Goal: Task Accomplishment & Management: Use online tool/utility

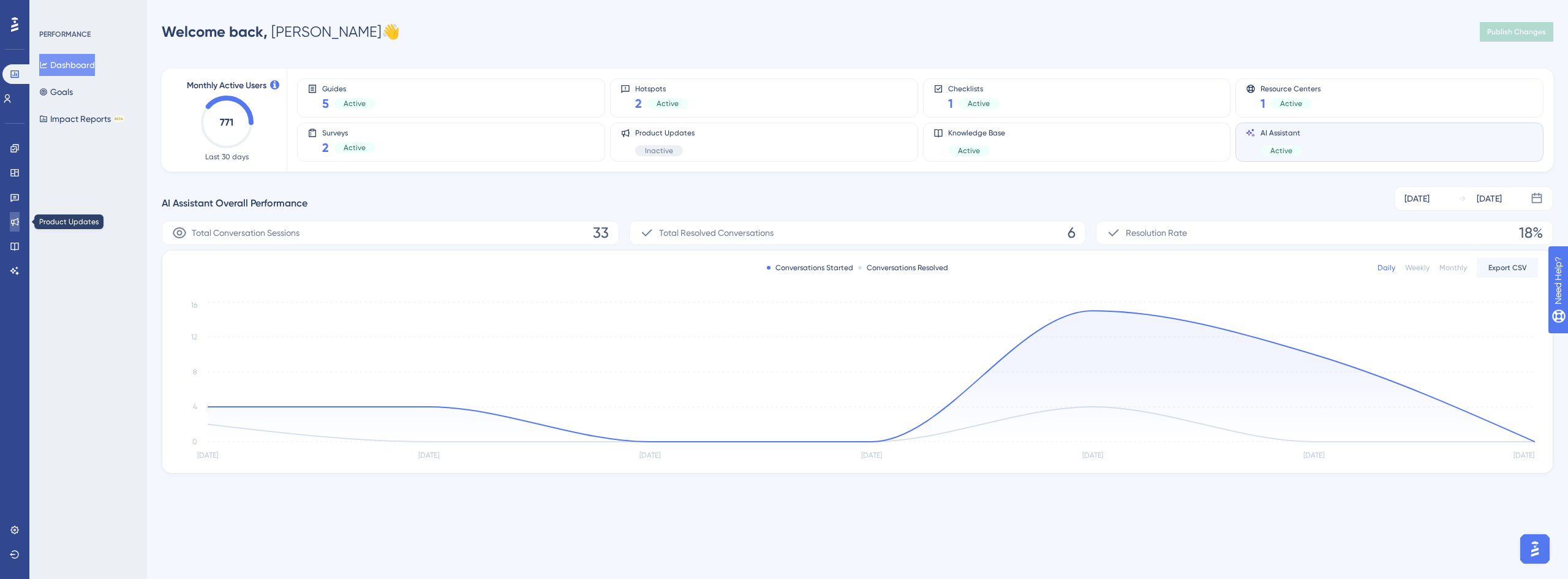
click at [14, 222] on icon at bounding box center [15, 222] width 8 height 8
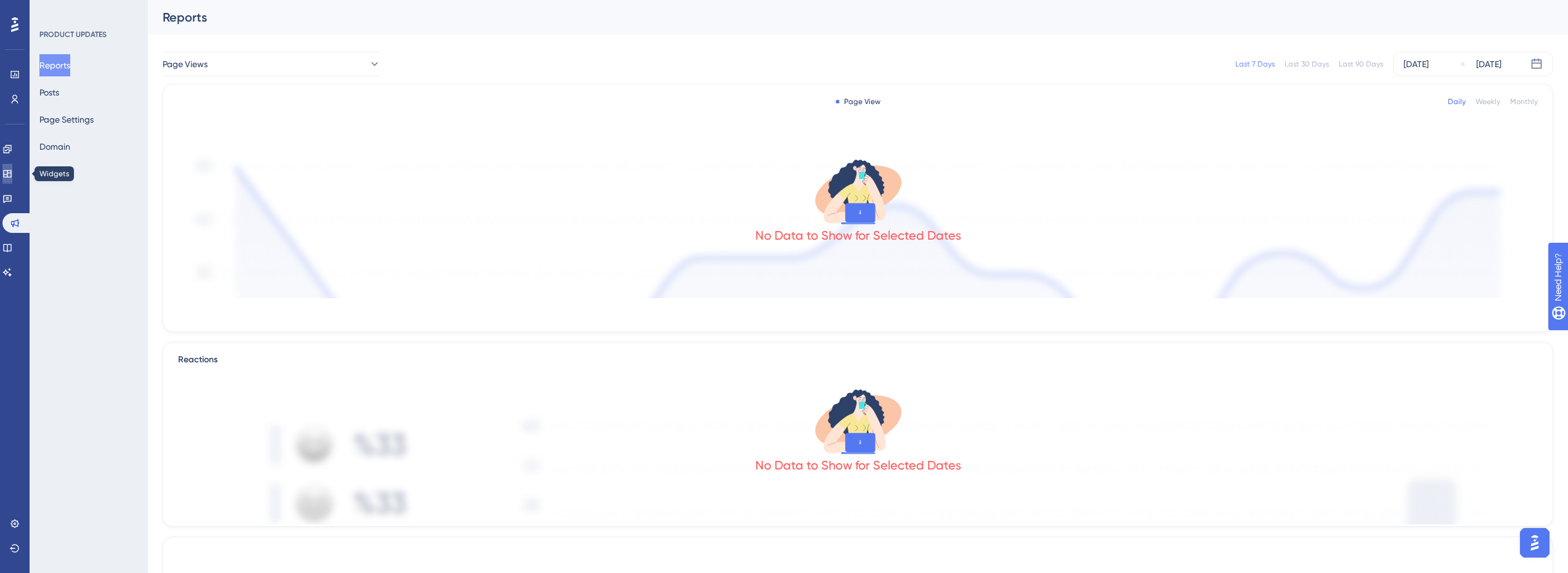
click at [12, 174] on icon at bounding box center [7, 174] width 10 height 10
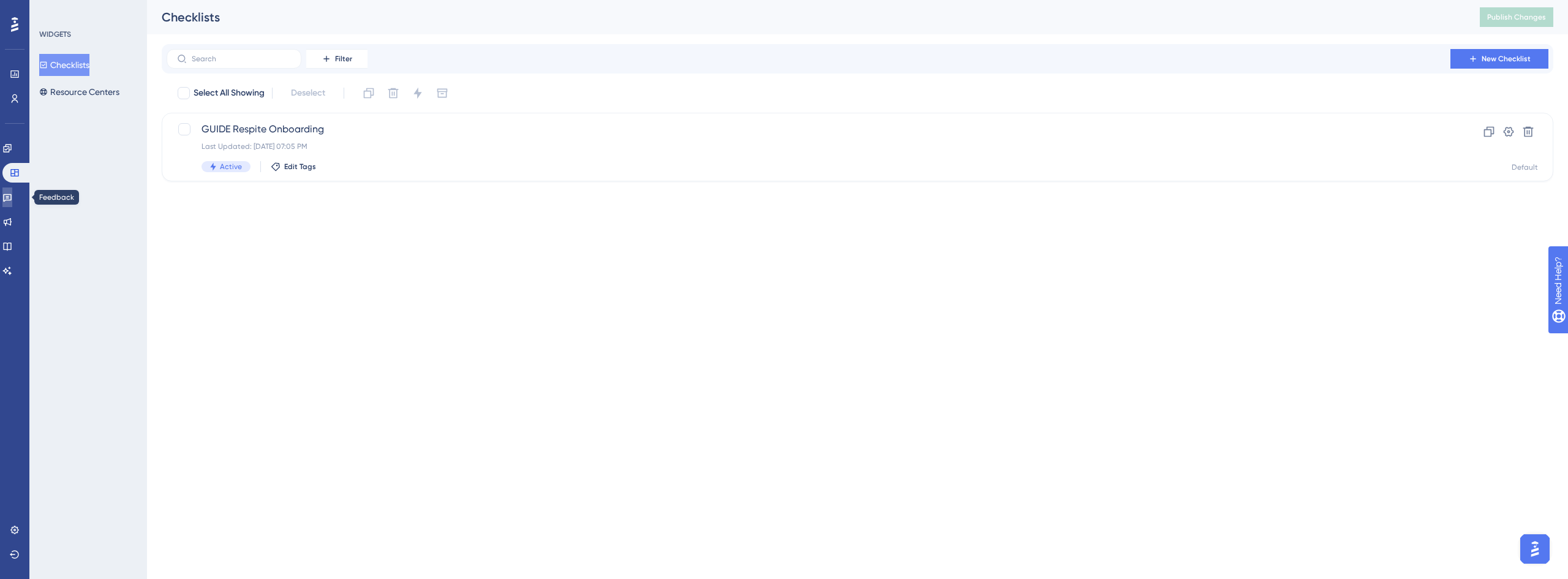
click at [12, 201] on link at bounding box center [7, 197] width 10 height 19
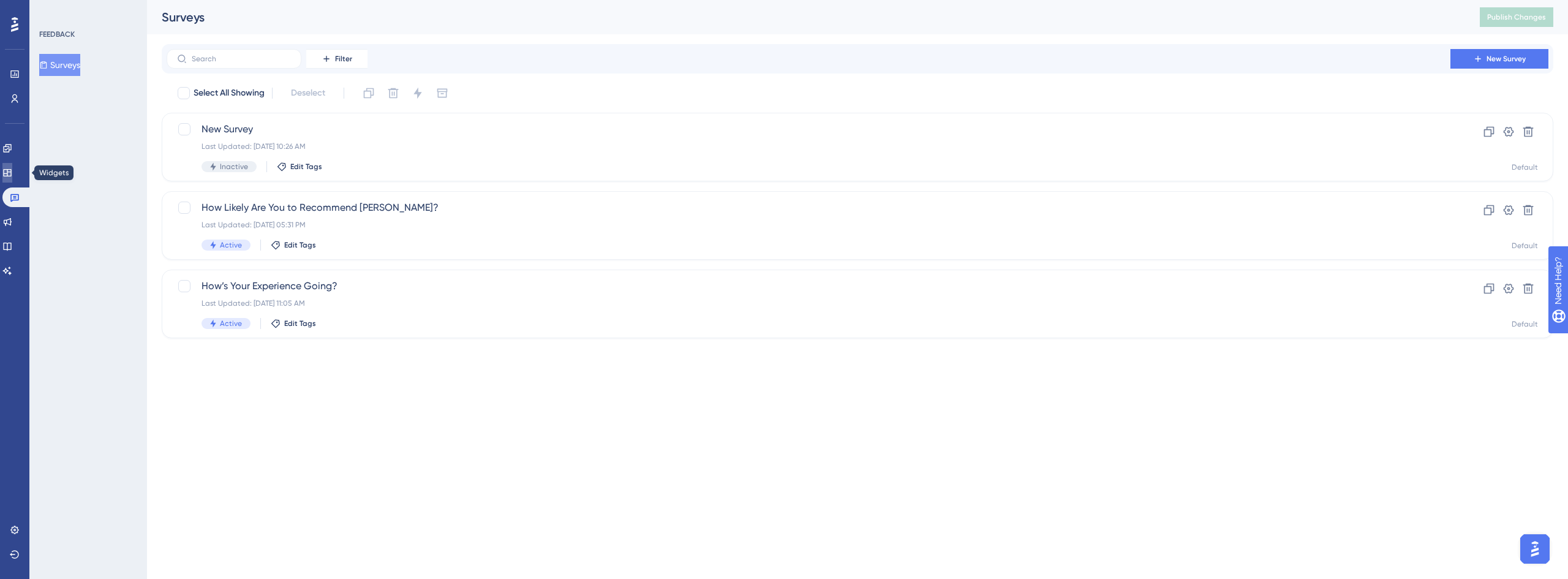
click at [11, 169] on icon at bounding box center [7, 172] width 8 height 7
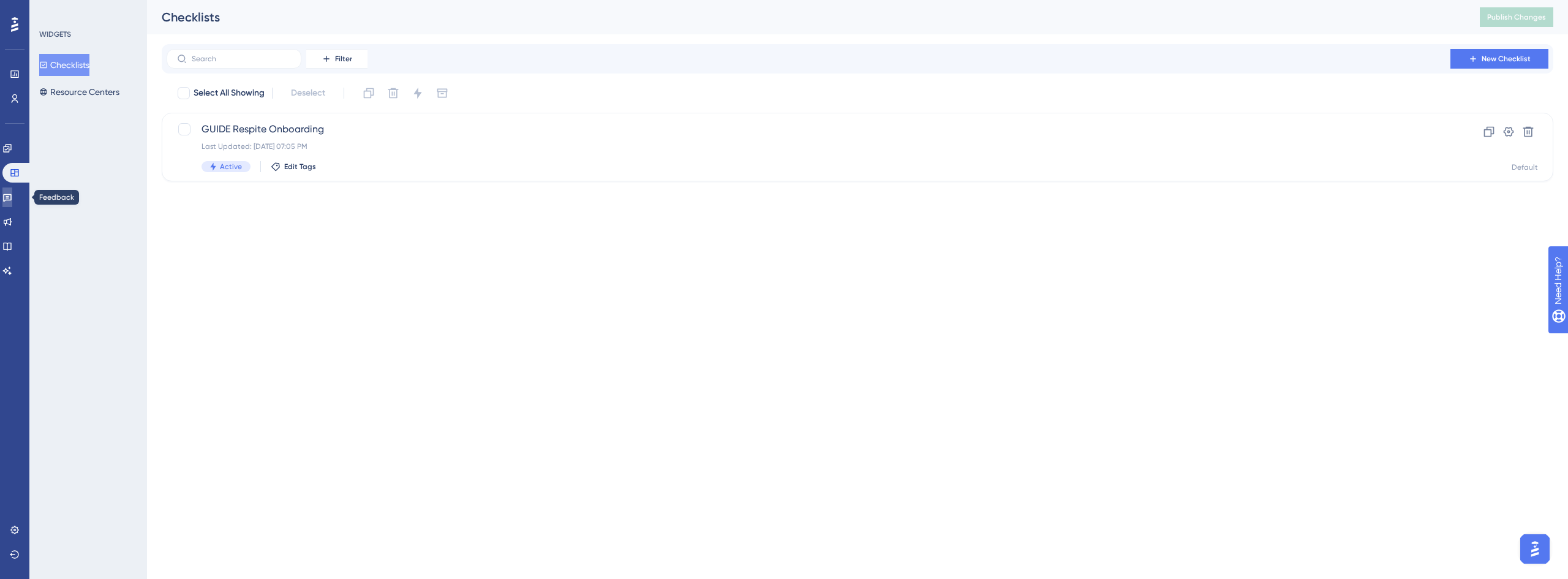
click at [12, 189] on link at bounding box center [7, 197] width 10 height 19
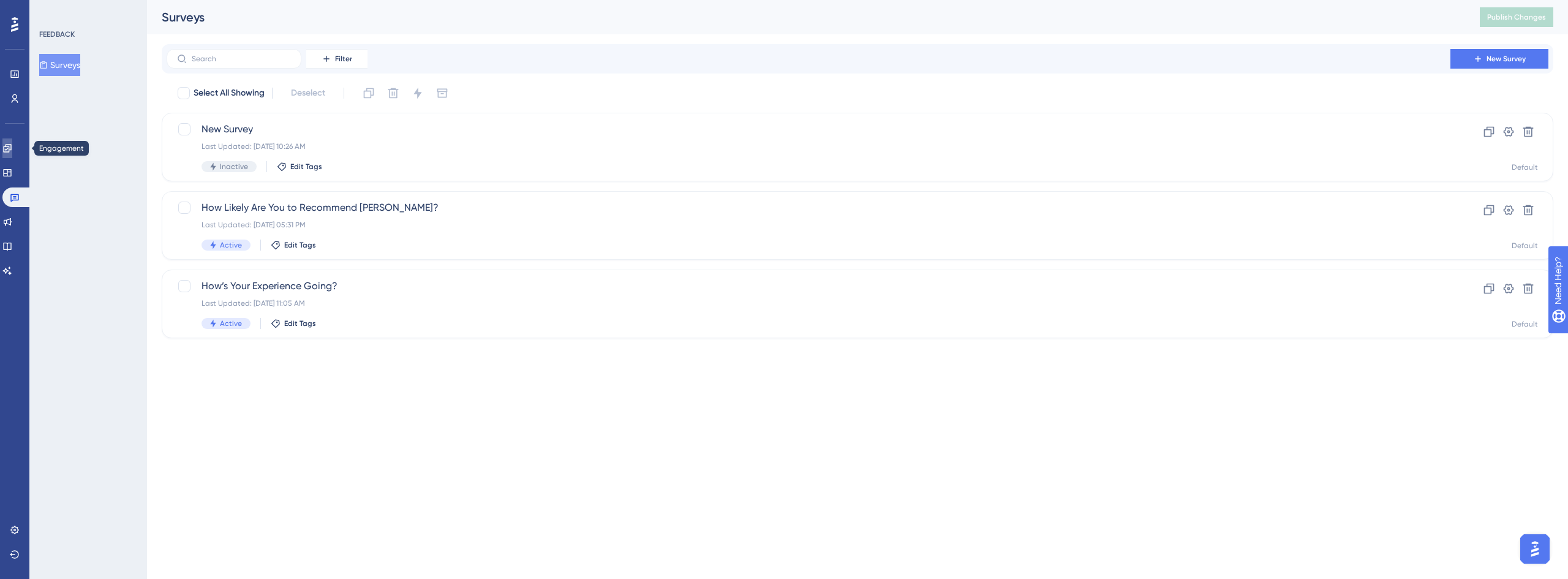
click at [12, 145] on icon at bounding box center [7, 148] width 10 height 10
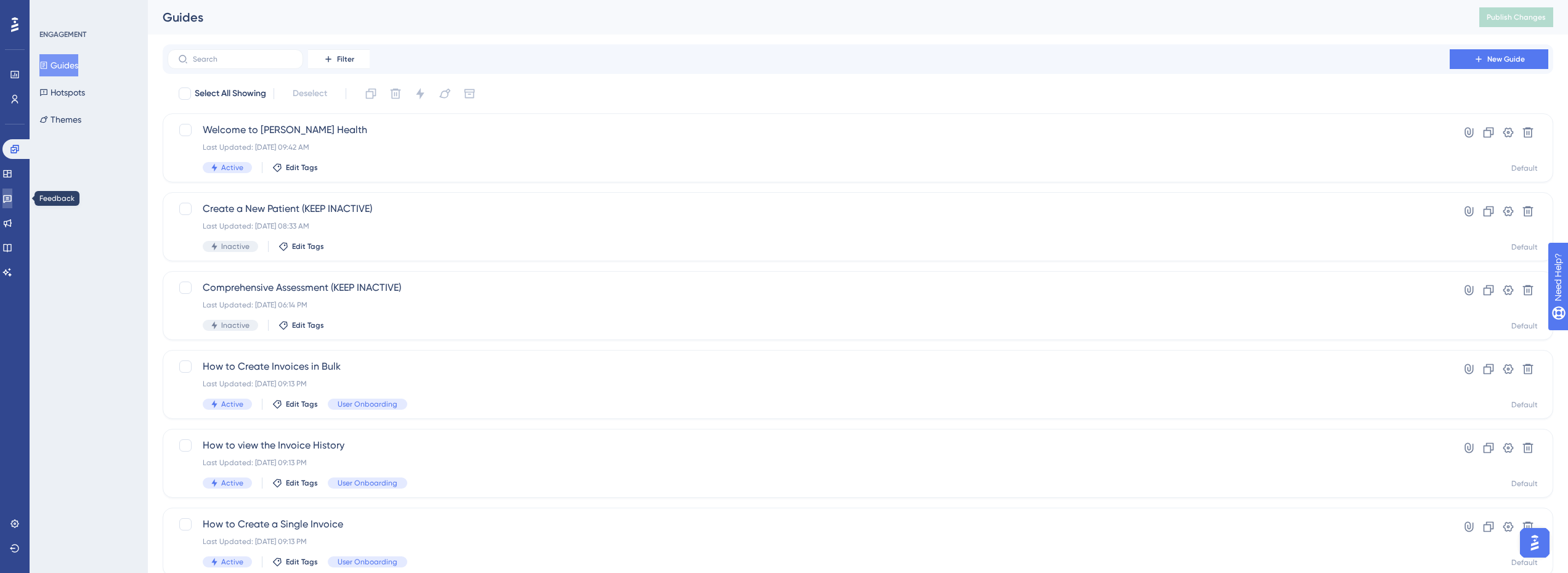
click at [11, 196] on icon at bounding box center [7, 199] width 9 height 8
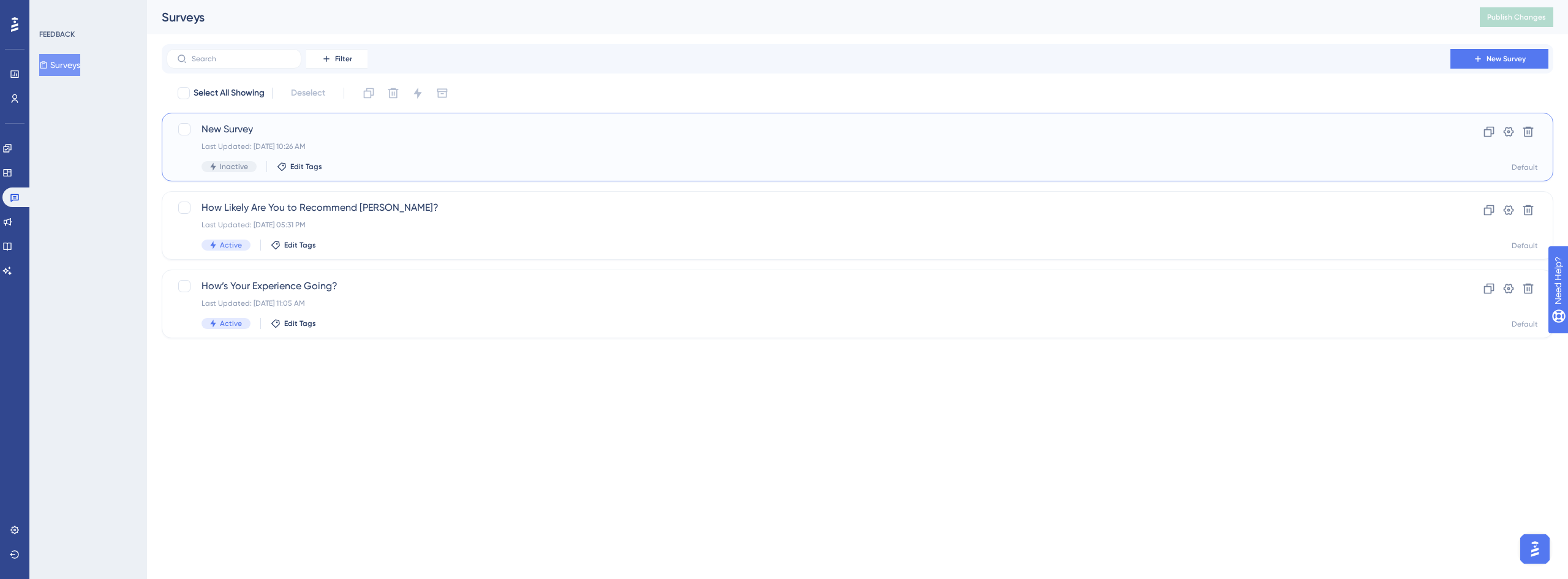
click at [261, 124] on span "New Survey" at bounding box center [808, 129] width 1214 height 15
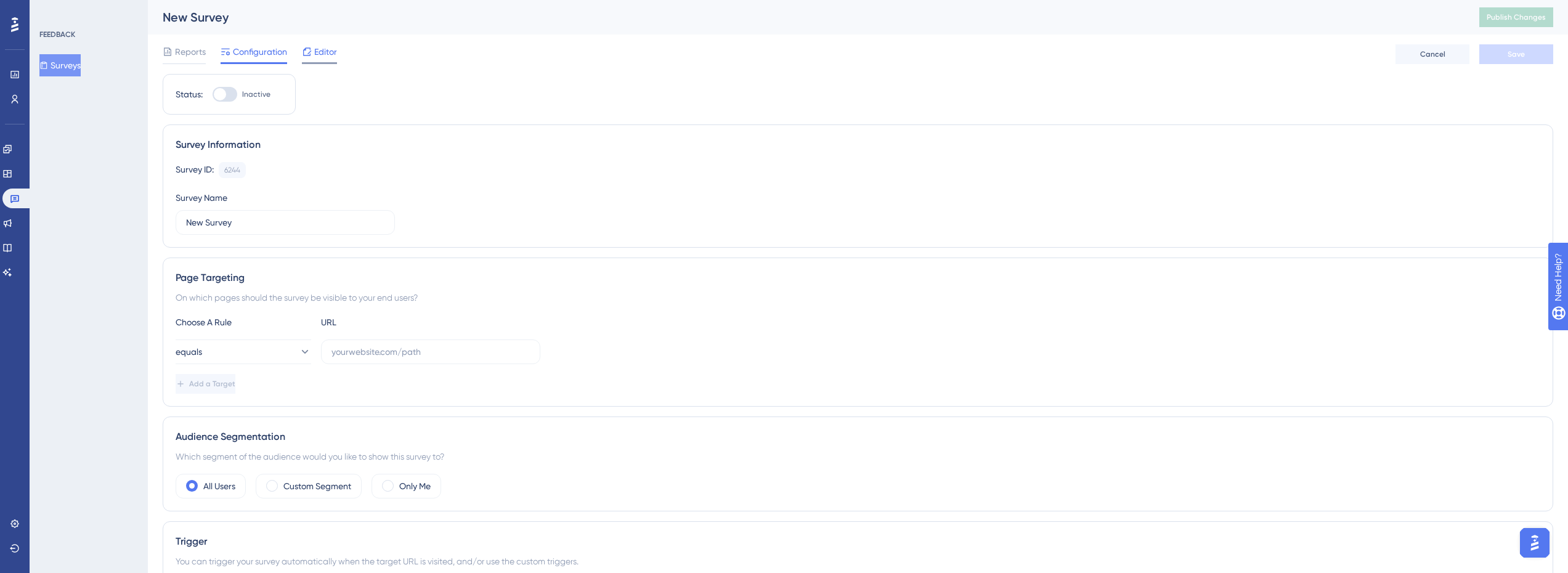
click at [318, 58] on span "Editor" at bounding box center [326, 51] width 23 height 15
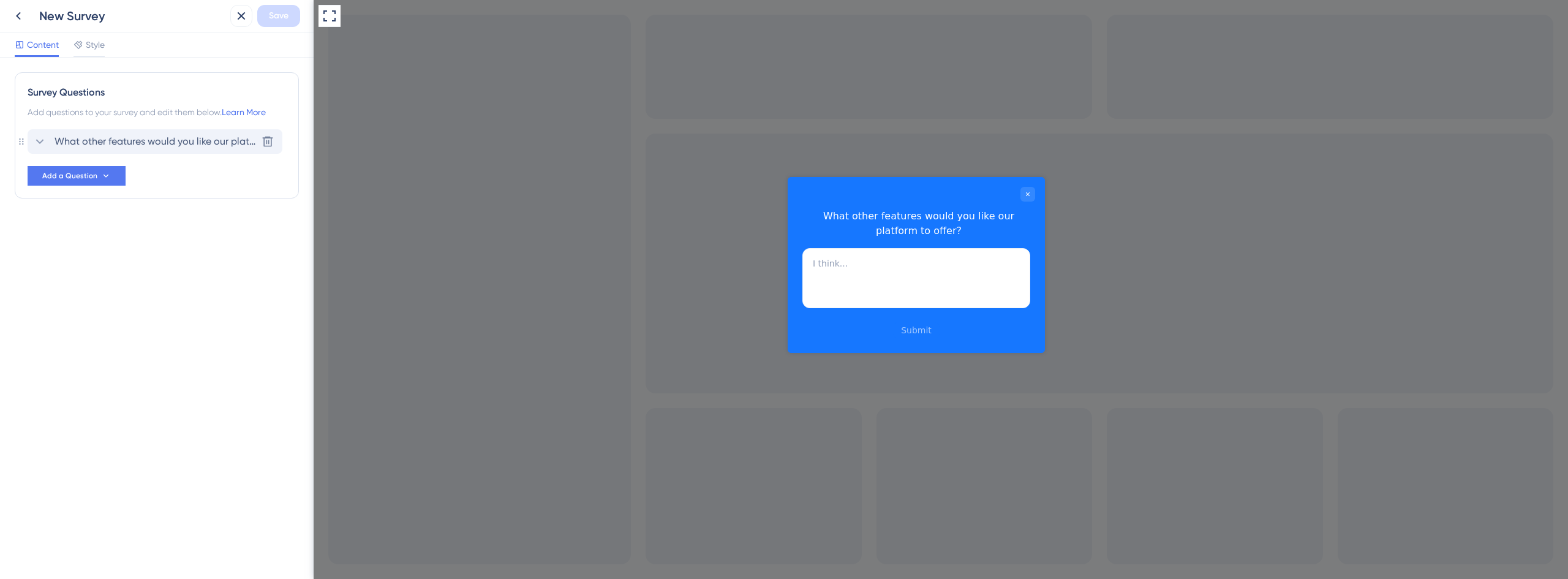
click at [42, 146] on icon at bounding box center [40, 141] width 15 height 15
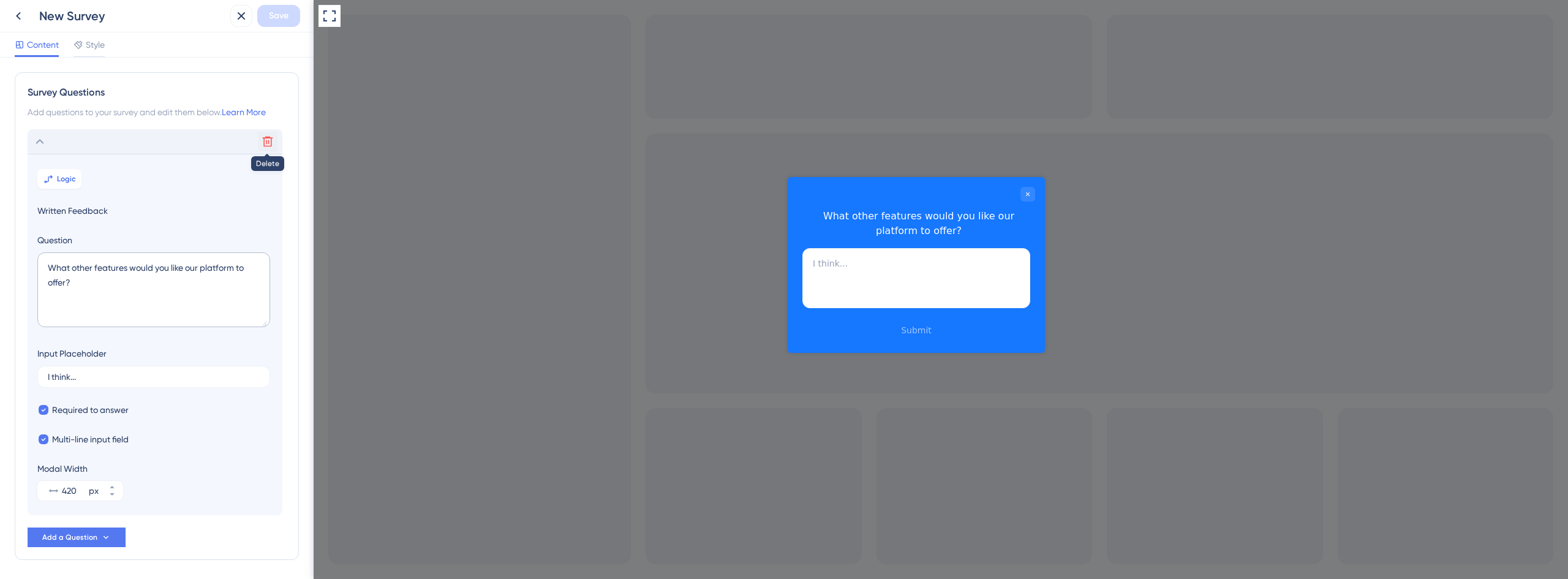
click at [267, 141] on icon at bounding box center [267, 141] width 12 height 12
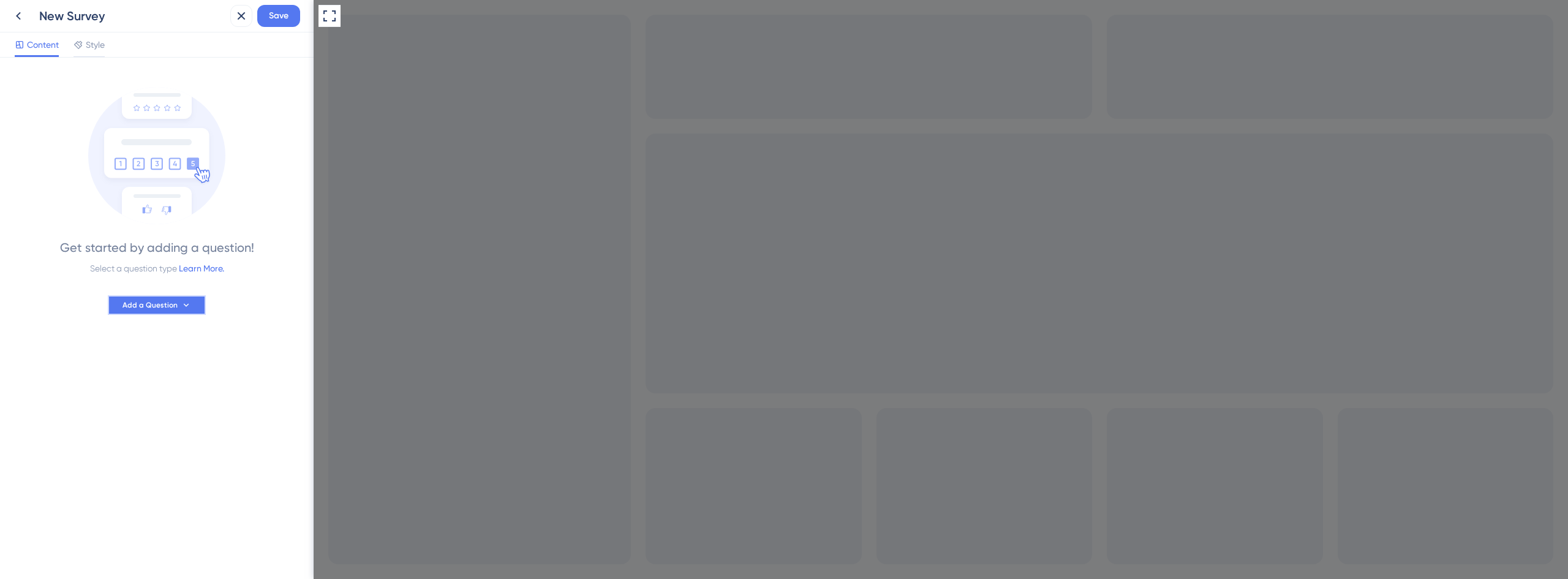
click at [139, 311] on button "Add a Question" at bounding box center [157, 305] width 98 height 19
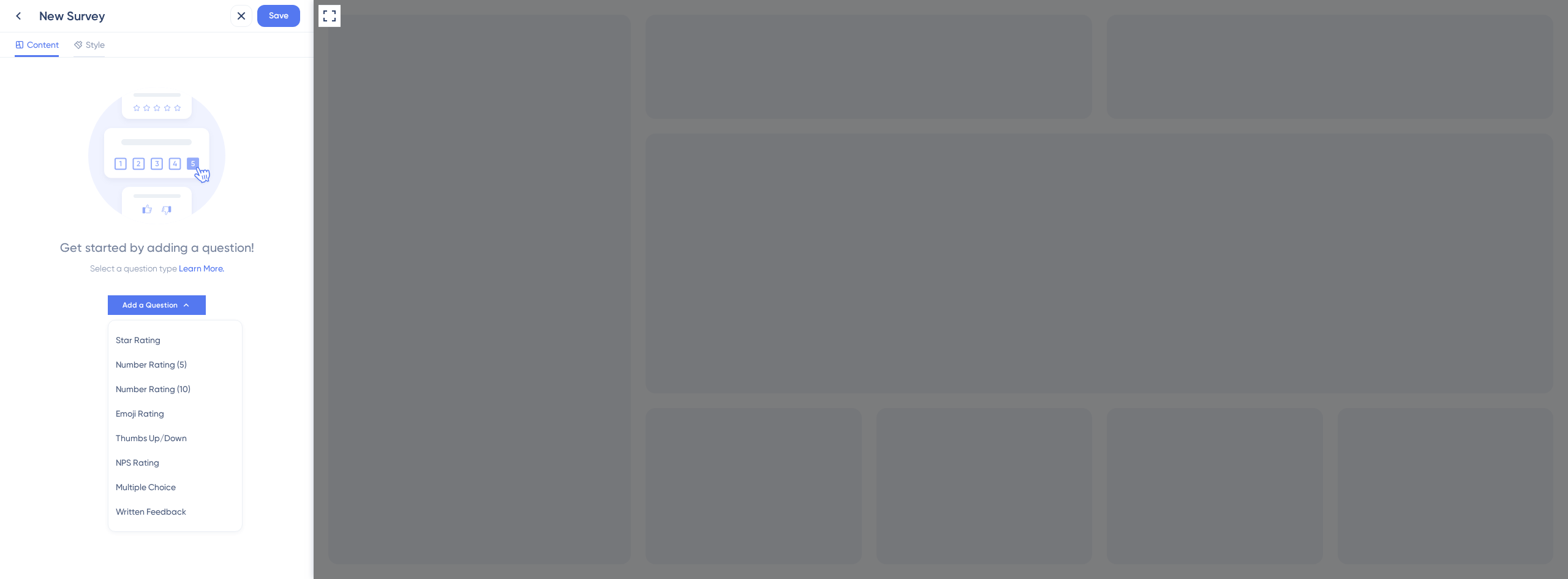
click at [49, 390] on div "Get started by adding a question! Select a question type Learn More. Add a Ques…" at bounding box center [157, 318] width 314 height 521
click at [91, 49] on span "Style" at bounding box center [95, 45] width 19 height 15
click at [37, 47] on span "Content" at bounding box center [42, 45] width 32 height 15
click at [24, 16] on icon at bounding box center [19, 16] width 15 height 15
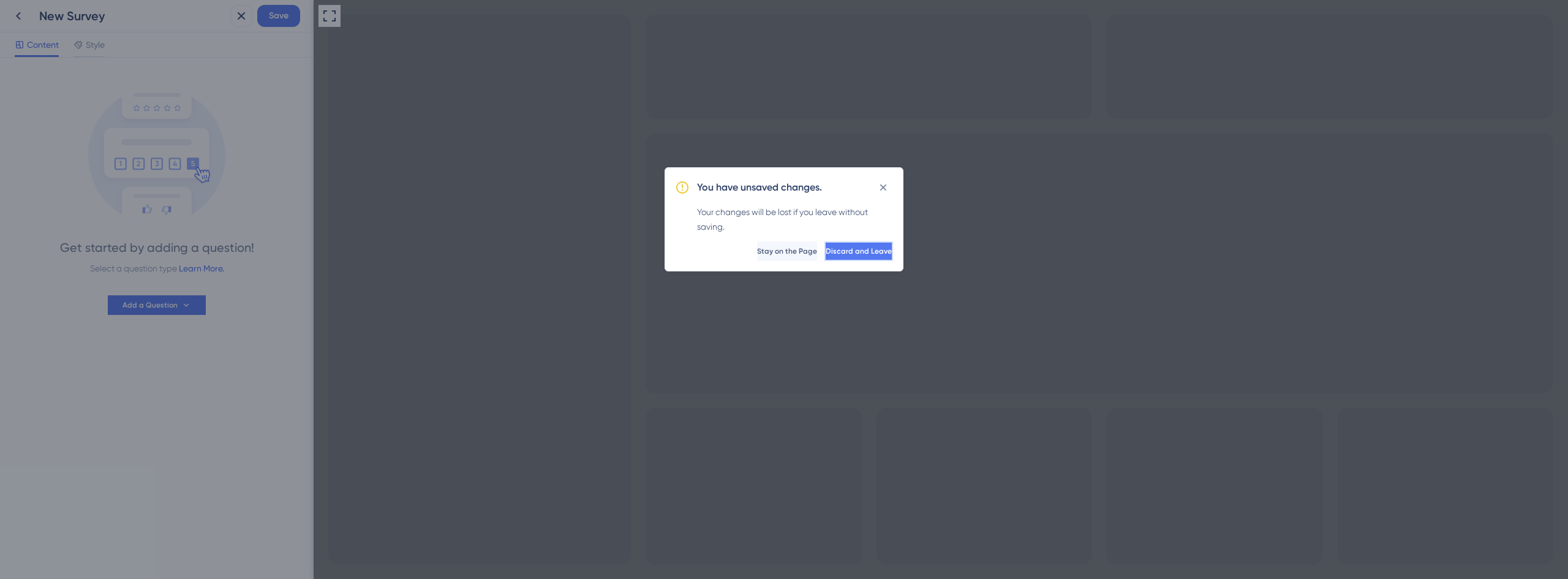
click at [848, 249] on span "Discard and Leave" at bounding box center [859, 251] width 67 height 10
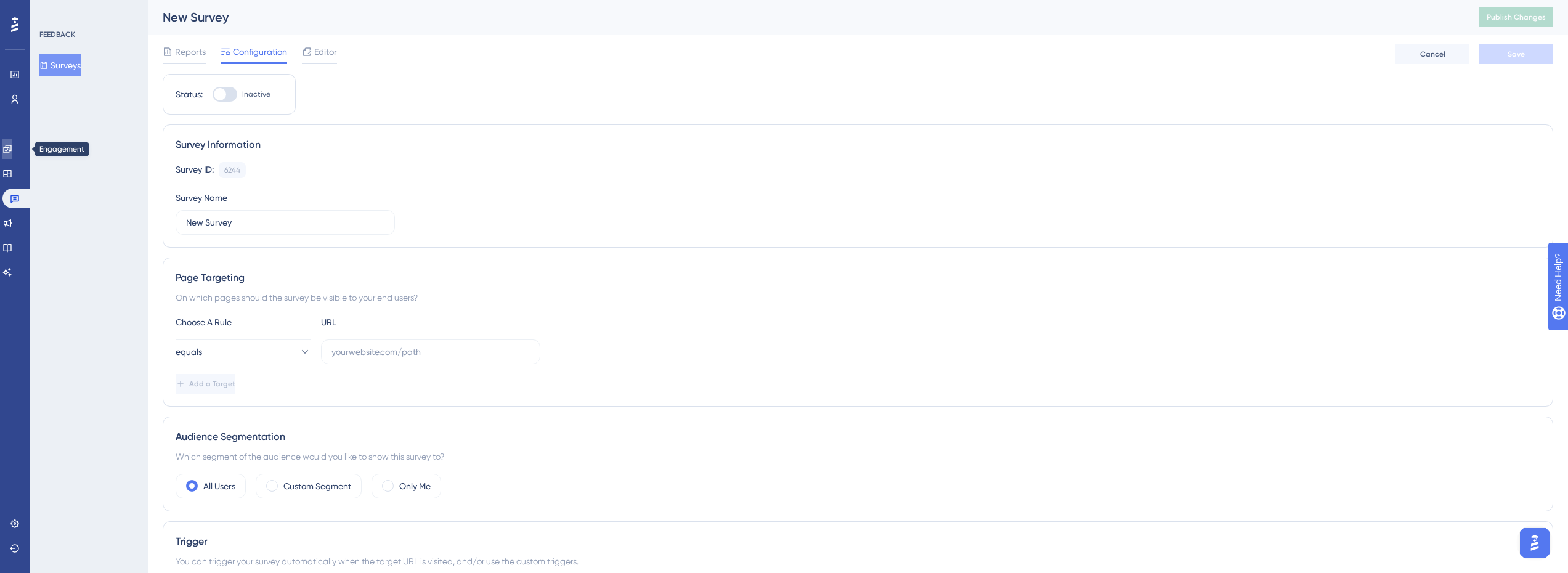
click at [11, 153] on icon at bounding box center [7, 149] width 8 height 8
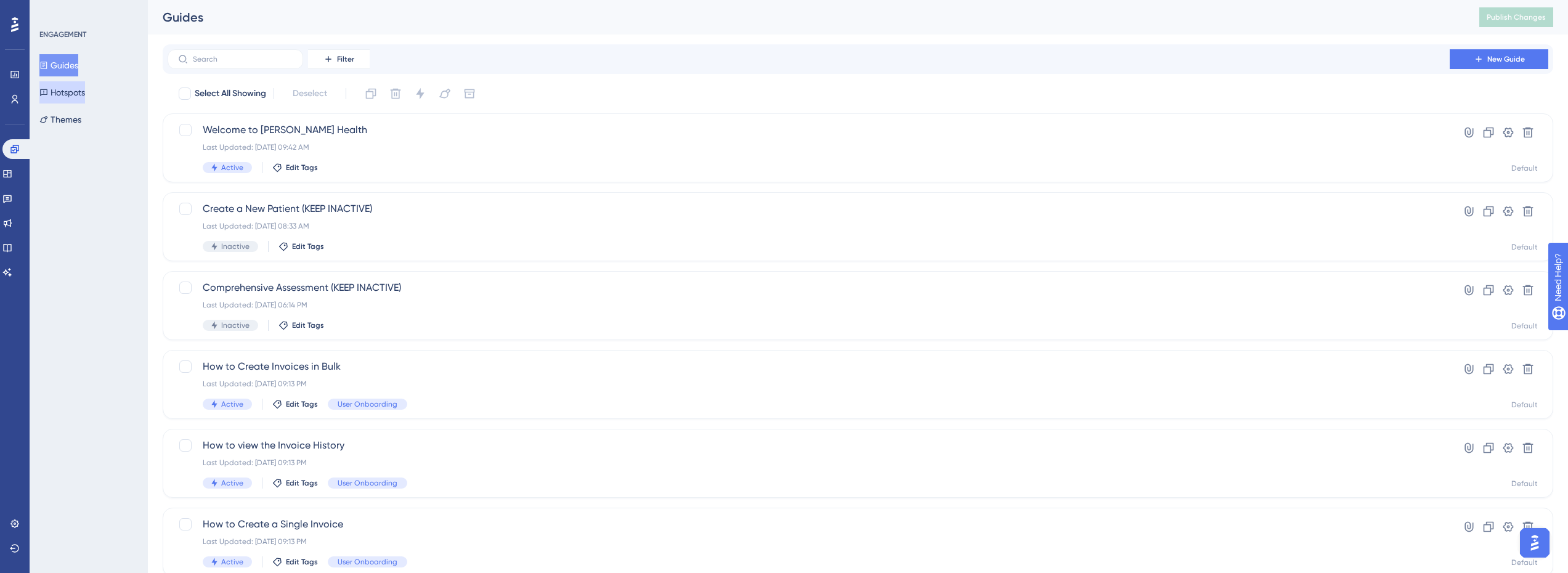
drag, startPoint x: 89, startPoint y: 82, endPoint x: 86, endPoint y: 89, distance: 7.6
click at [85, 84] on button "Hotspots" at bounding box center [62, 92] width 46 height 22
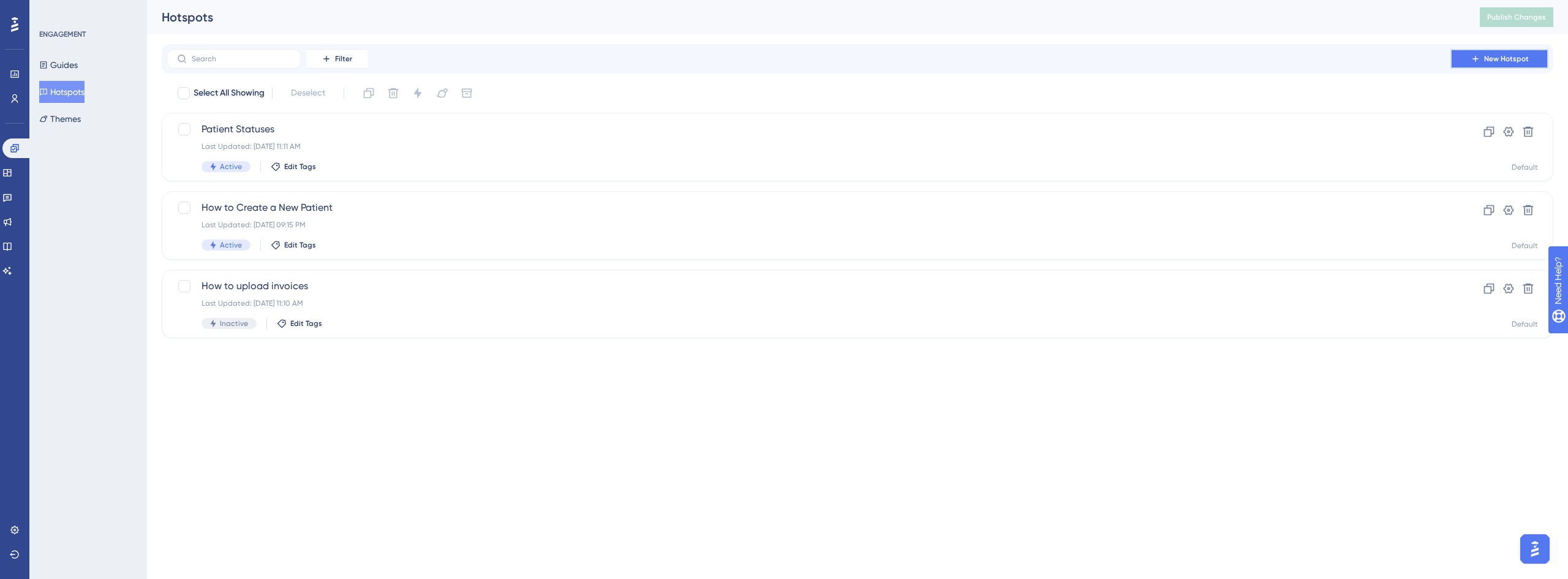
click at [1489, 58] on span "New Hotspot" at bounding box center [1506, 58] width 45 height 10
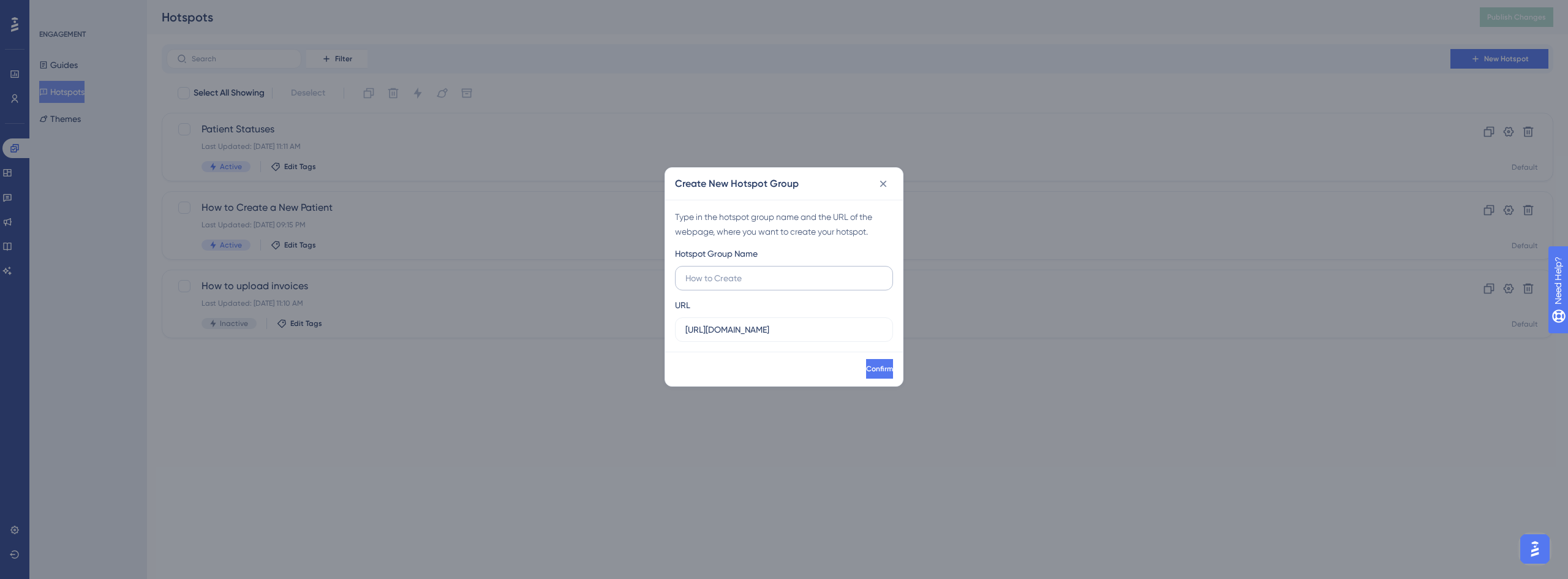
click at [776, 278] on input "text" at bounding box center [784, 278] width 197 height 14
type input "L"
type input "Expiration time"
click at [870, 373] on span "Confirm" at bounding box center [878, 369] width 27 height 10
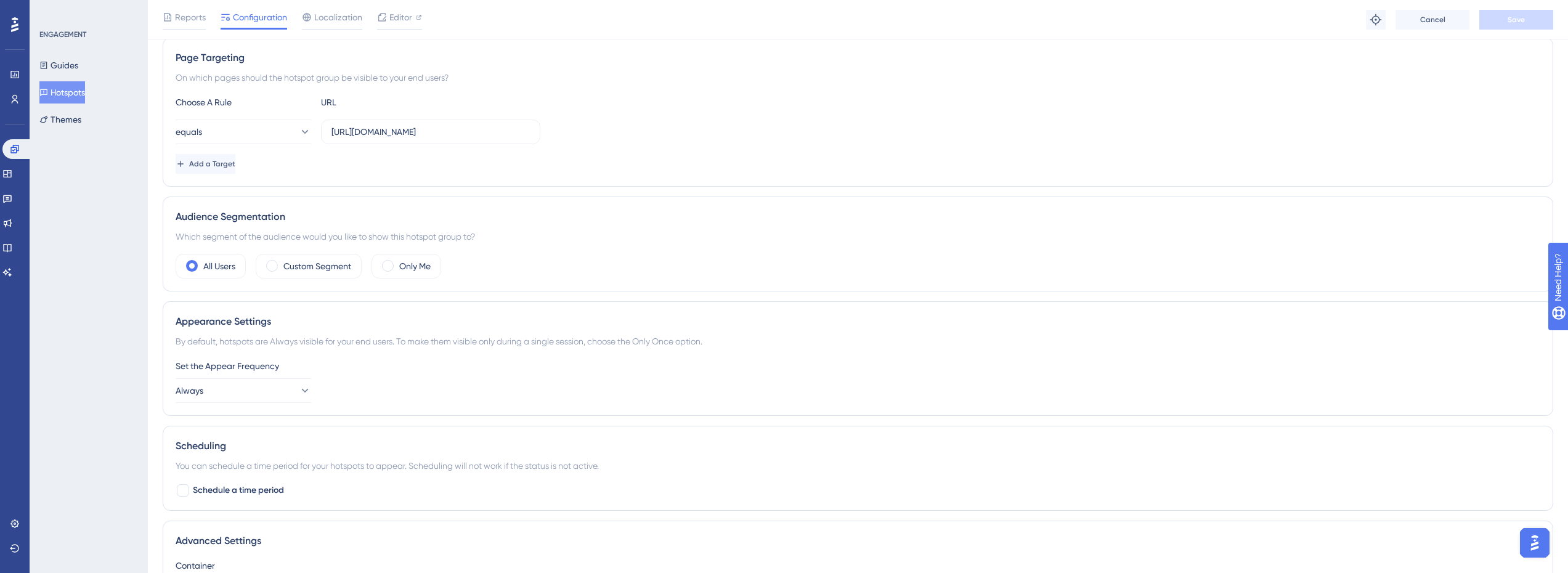
scroll to position [247, 0]
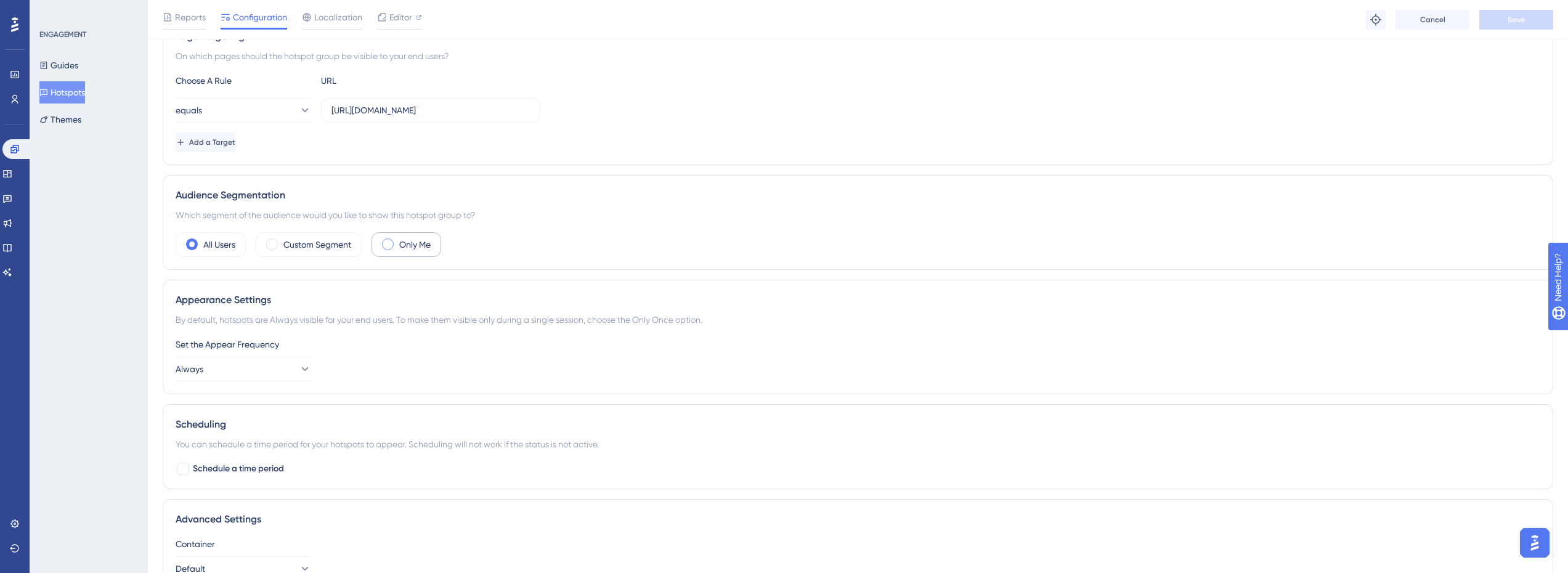
click at [388, 242] on span at bounding box center [388, 244] width 11 height 11
click at [397, 240] on input "radio" at bounding box center [397, 240] width 0 height 0
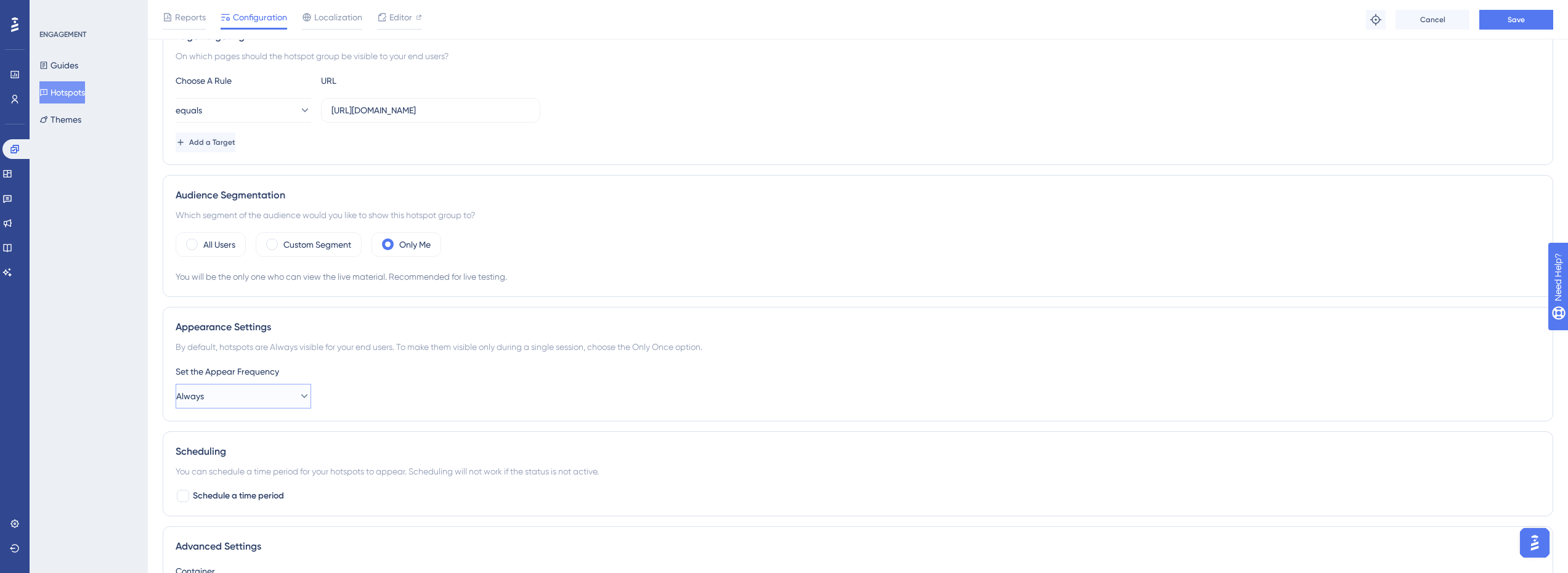
click at [298, 398] on icon at bounding box center [303, 396] width 12 height 12
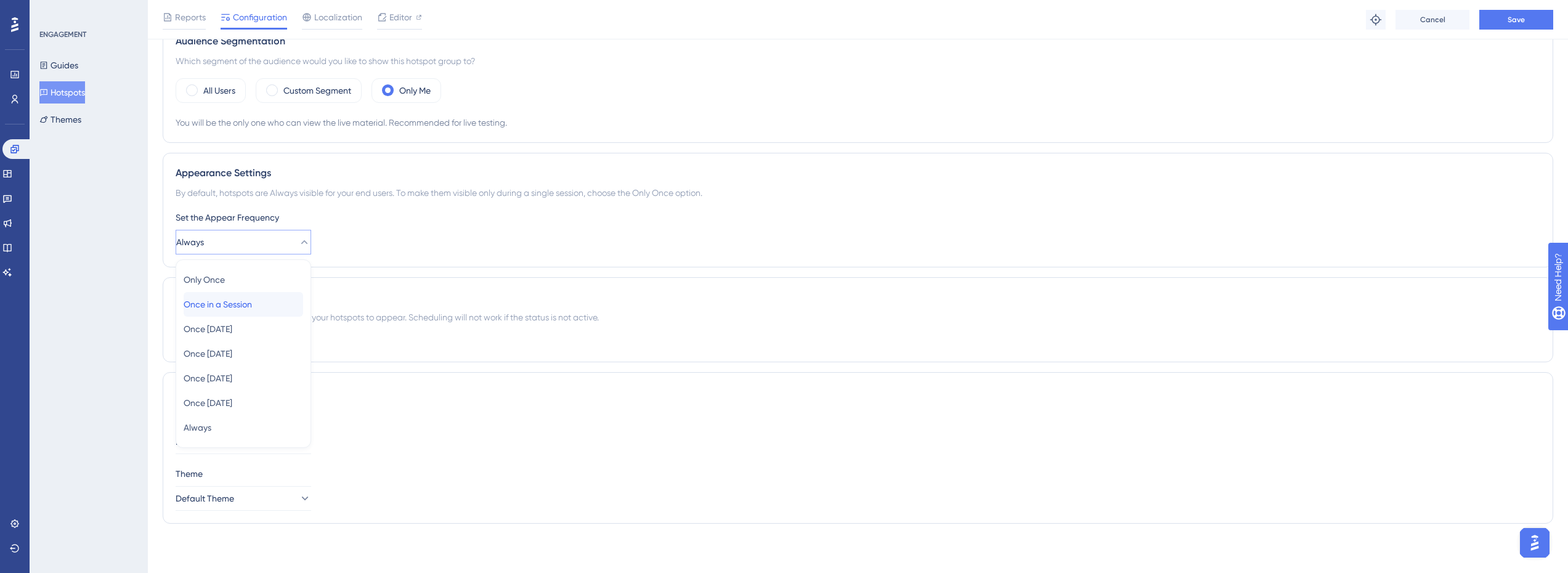
click at [290, 309] on div "Once in a Session Once in a Session" at bounding box center [243, 304] width 119 height 24
click at [270, 344] on span "Schedule a time period" at bounding box center [238, 342] width 91 height 15
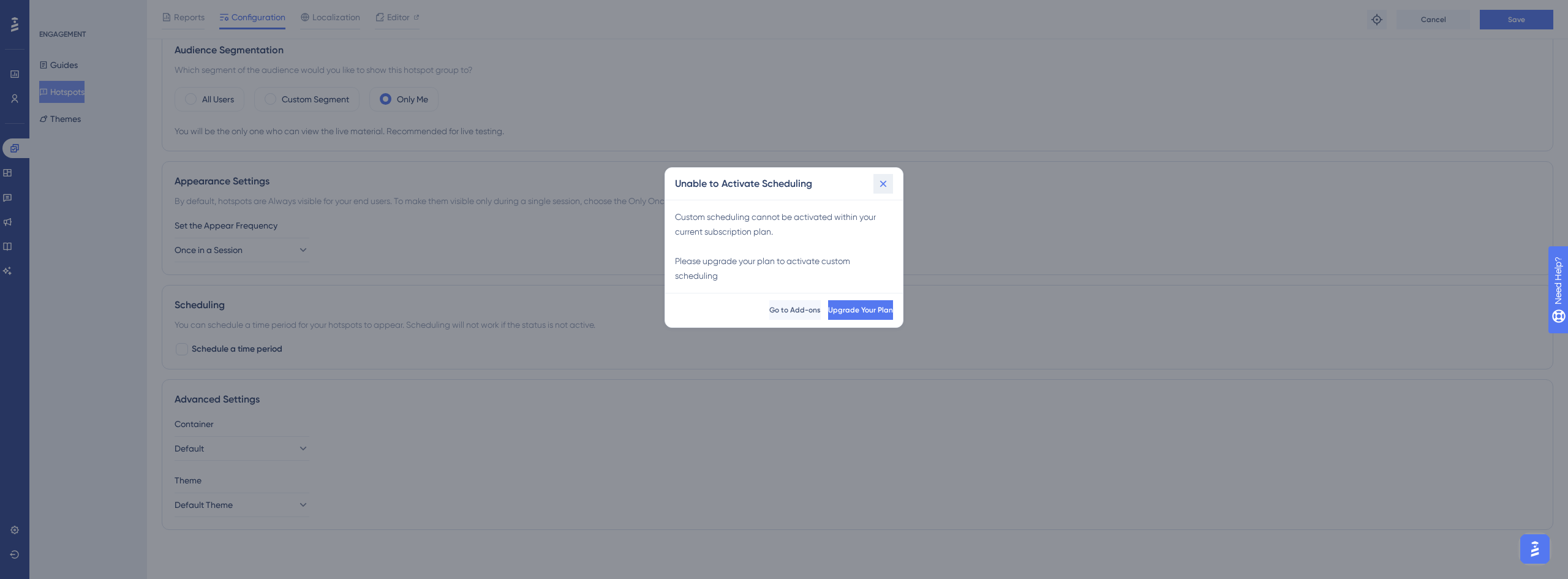
click at [879, 181] on icon at bounding box center [883, 183] width 12 height 12
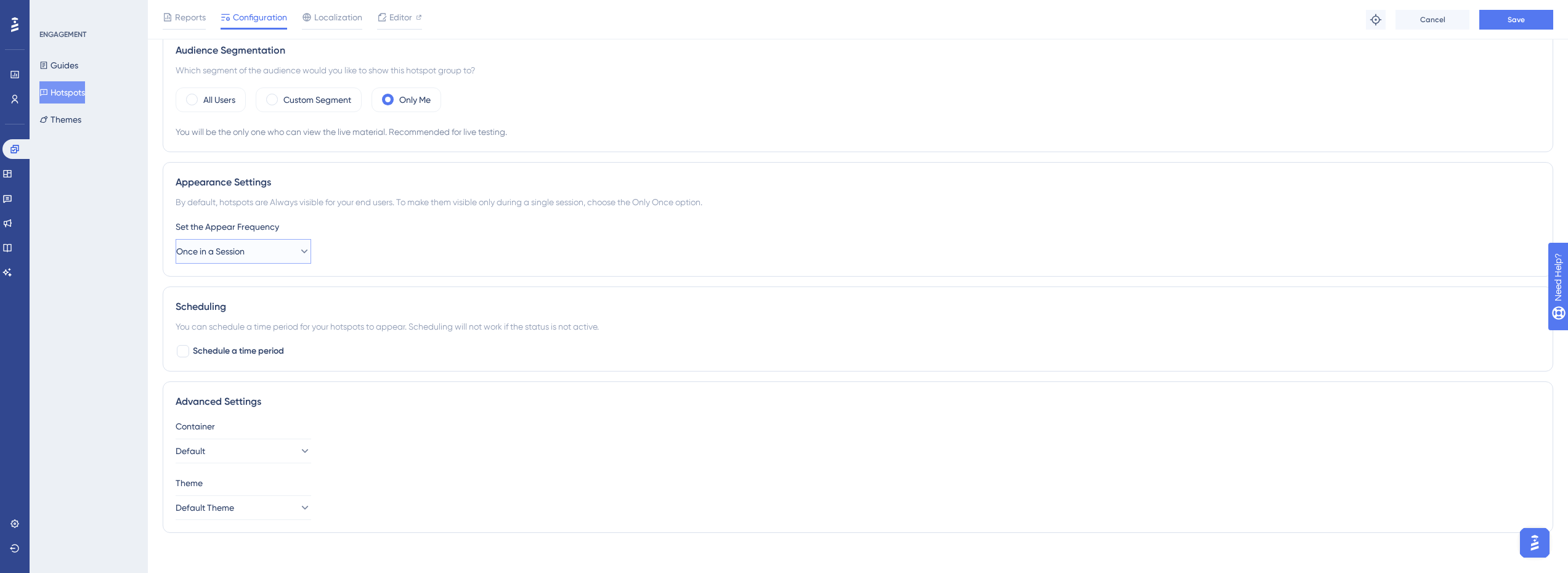
click at [286, 251] on button "Once in a Session" at bounding box center [243, 251] width 135 height 24
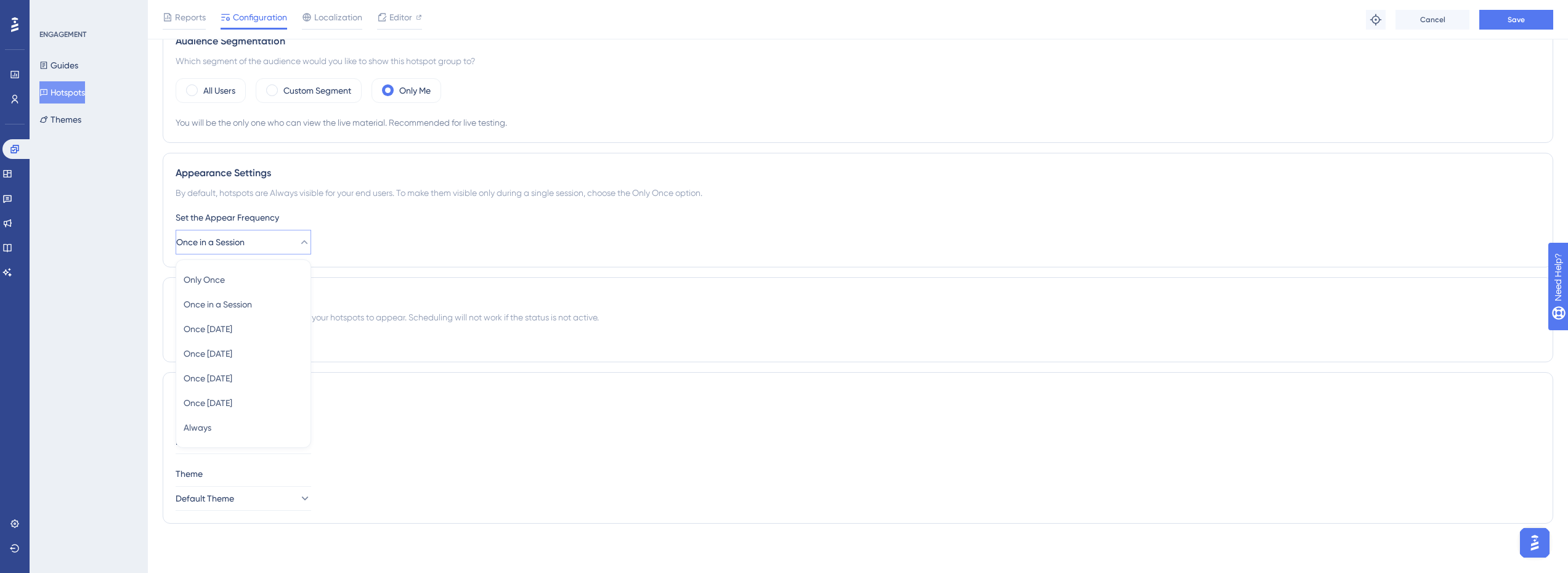
click at [425, 271] on div "Status: Inactive Hotspot Information Hotspot ID: 23614 Copy Hotspot Group Name …" at bounding box center [857, 106] width 1390 height 855
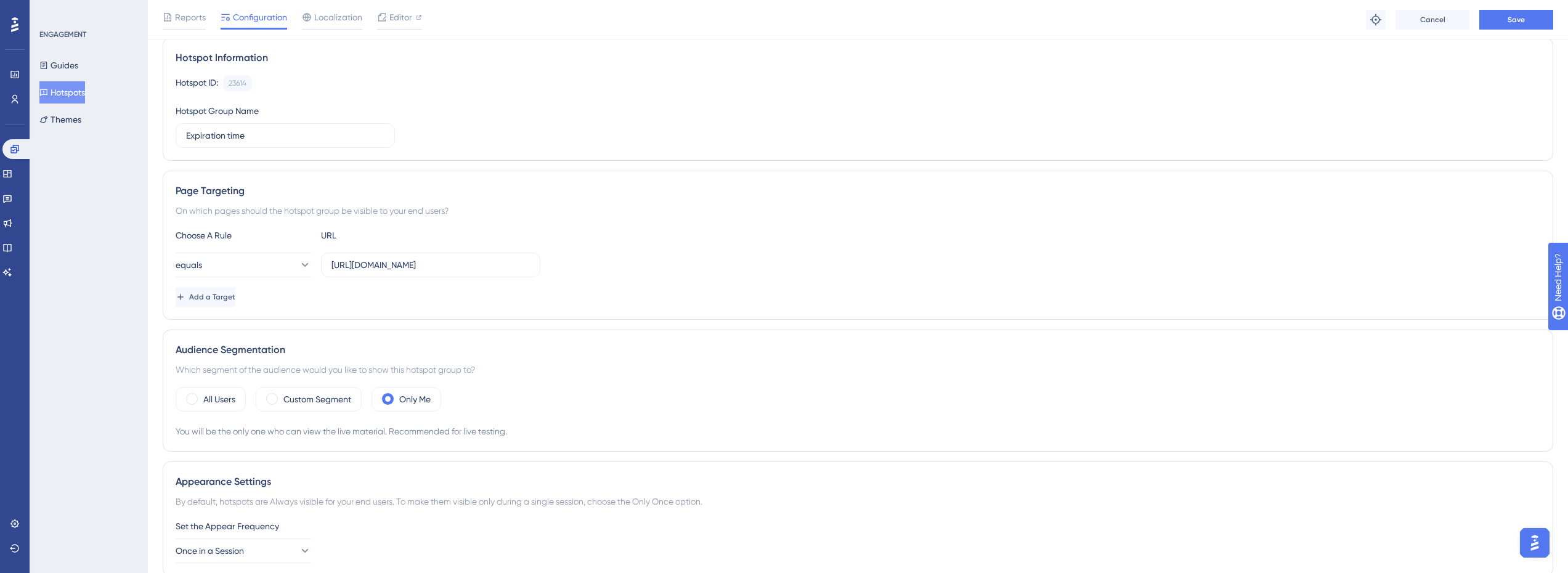
scroll to position [0, 0]
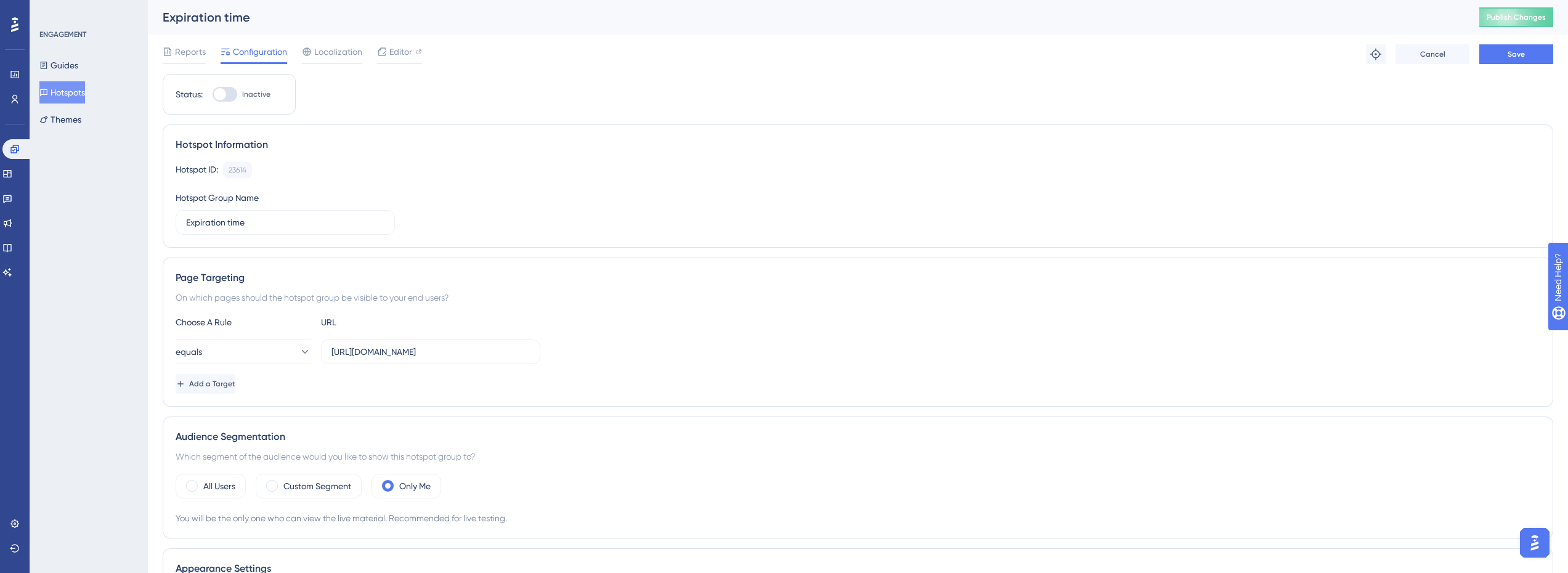
click at [184, 67] on div "Reports Configuration Localization Editor Troubleshoot Cancel Save" at bounding box center [857, 54] width 1390 height 39
click at [188, 51] on span "Reports" at bounding box center [190, 51] width 31 height 15
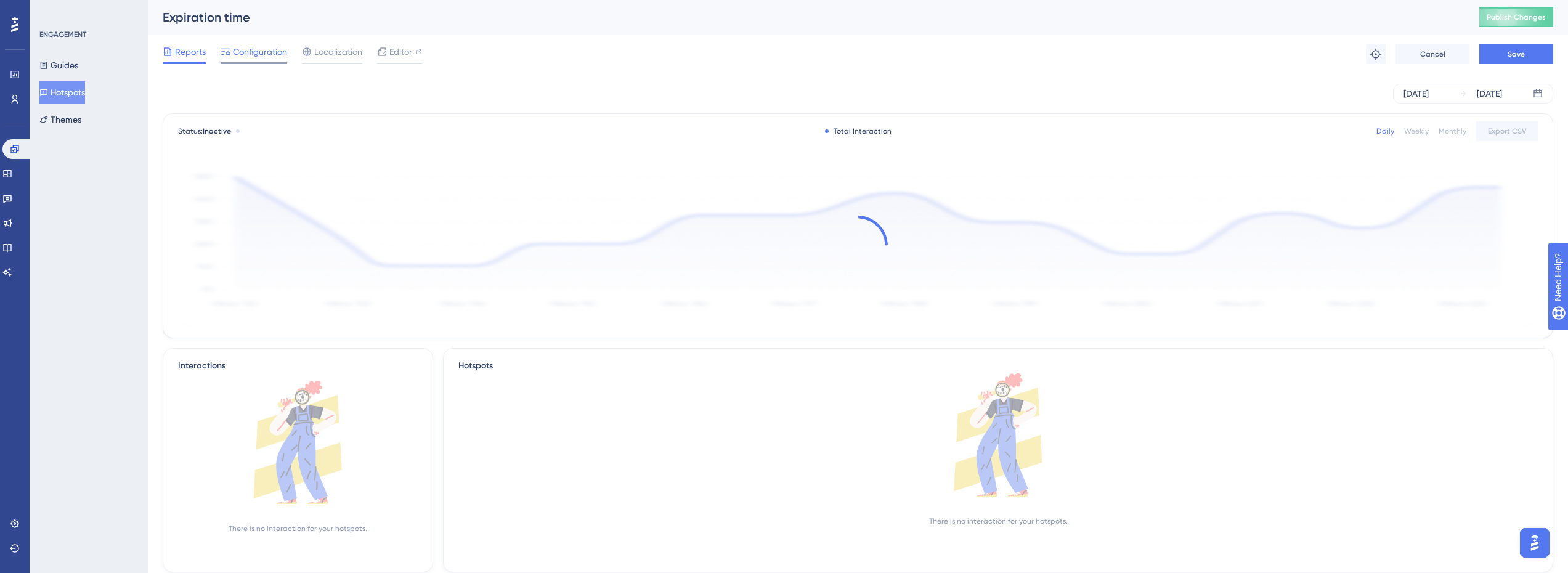
click at [241, 51] on span "Configuration" at bounding box center [259, 51] width 54 height 15
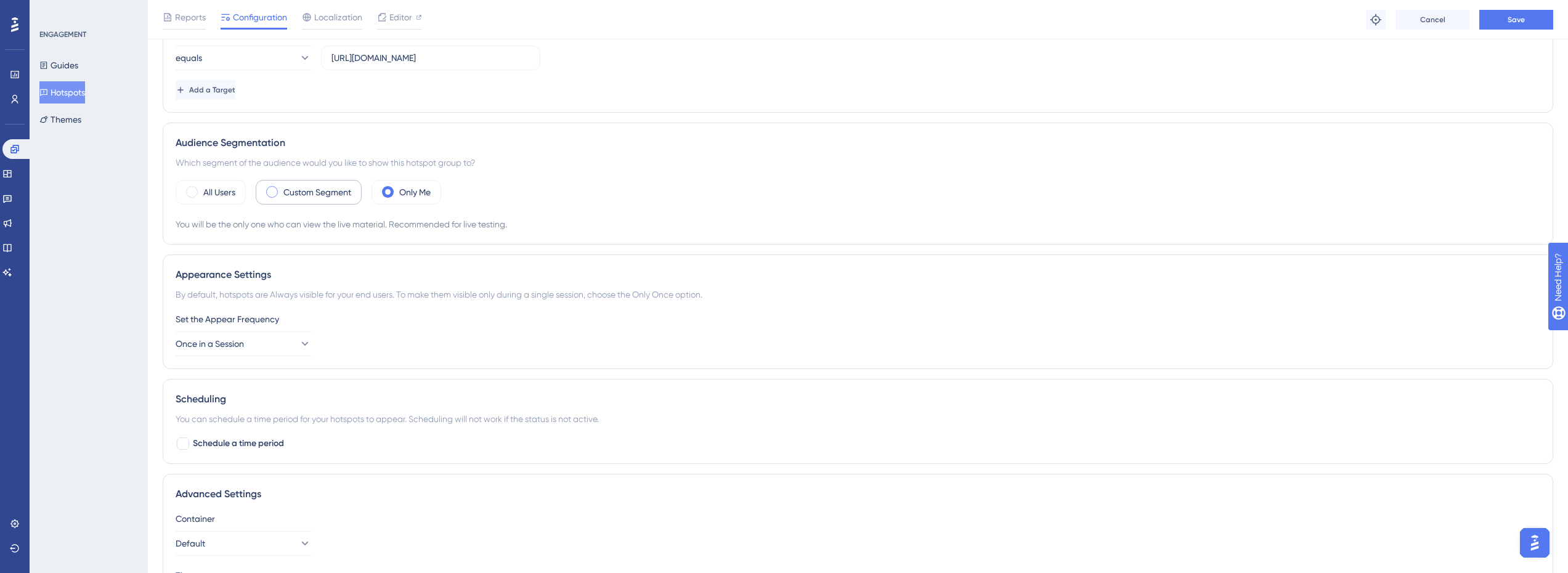
scroll to position [401, 0]
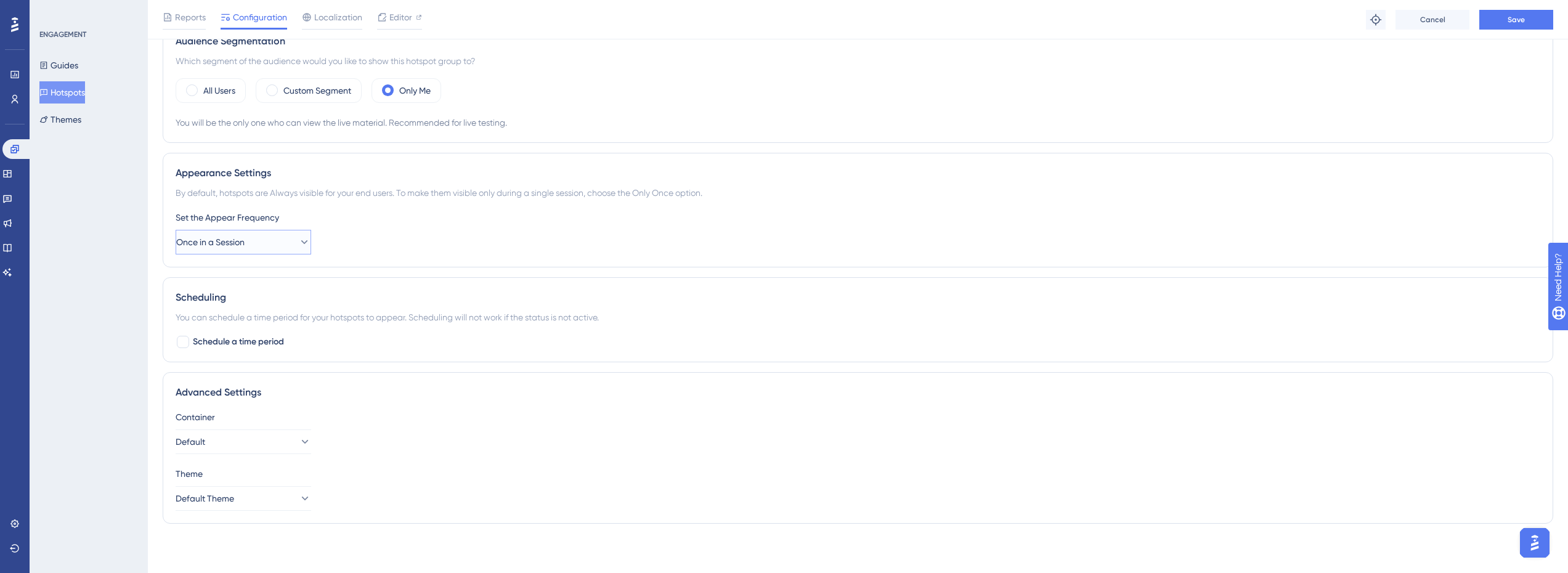
click at [276, 240] on button "Once in a Session" at bounding box center [243, 242] width 135 height 24
click at [270, 335] on span "Schedule a time period" at bounding box center [238, 342] width 91 height 15
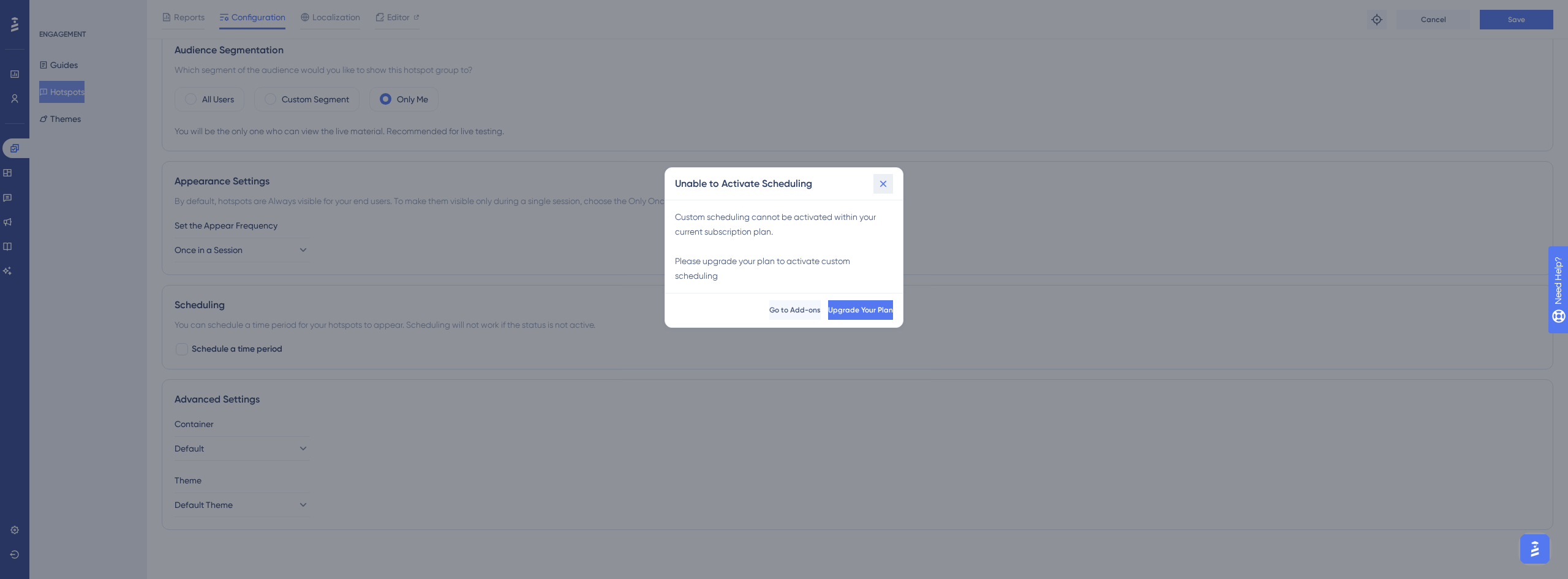
click at [882, 178] on icon at bounding box center [883, 183] width 12 height 12
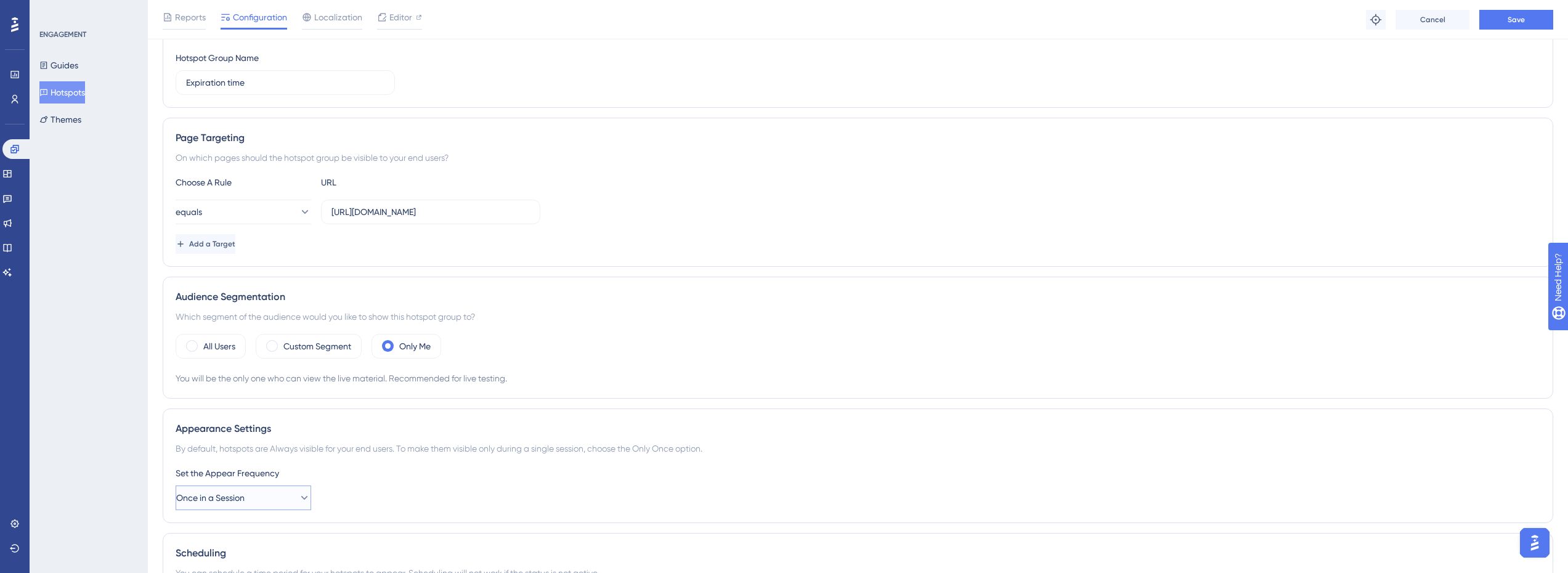
click at [282, 494] on button "Once in a Session" at bounding box center [243, 498] width 135 height 24
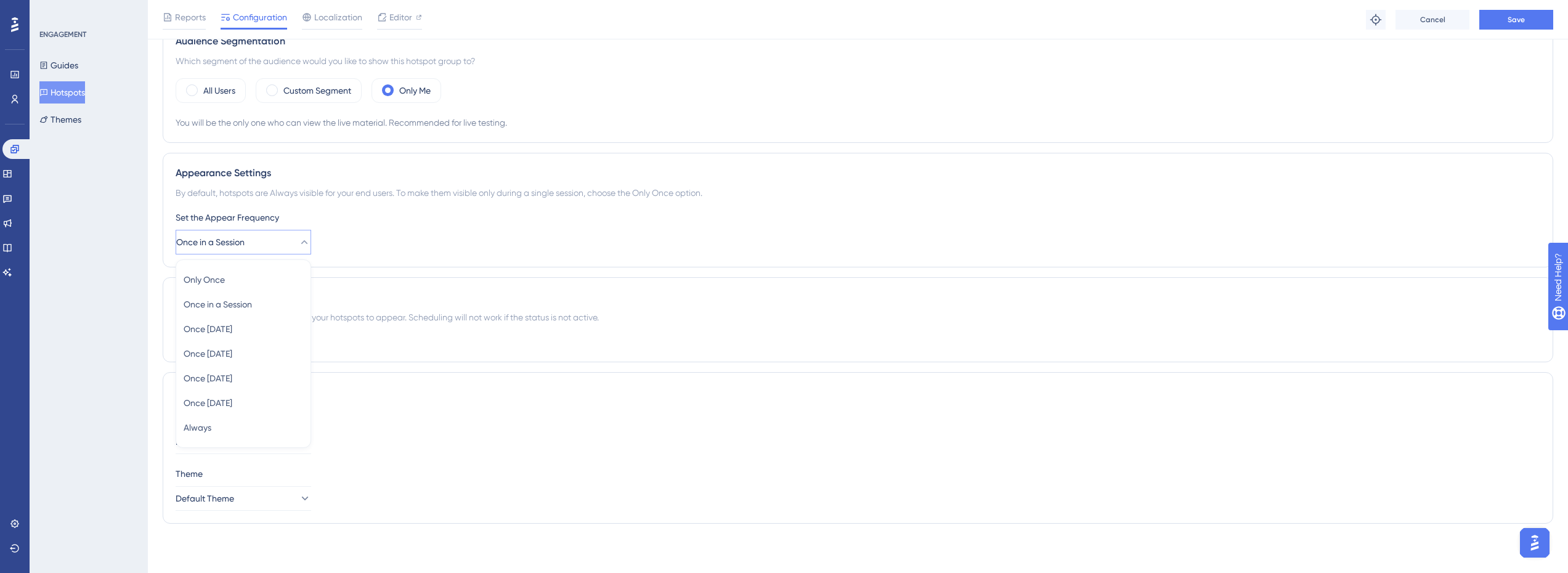
click at [425, 370] on div "Status: Inactive Hotspot Information Hotspot ID: 23614 Copy Hotspot Group Name …" at bounding box center [857, 106] width 1390 height 855
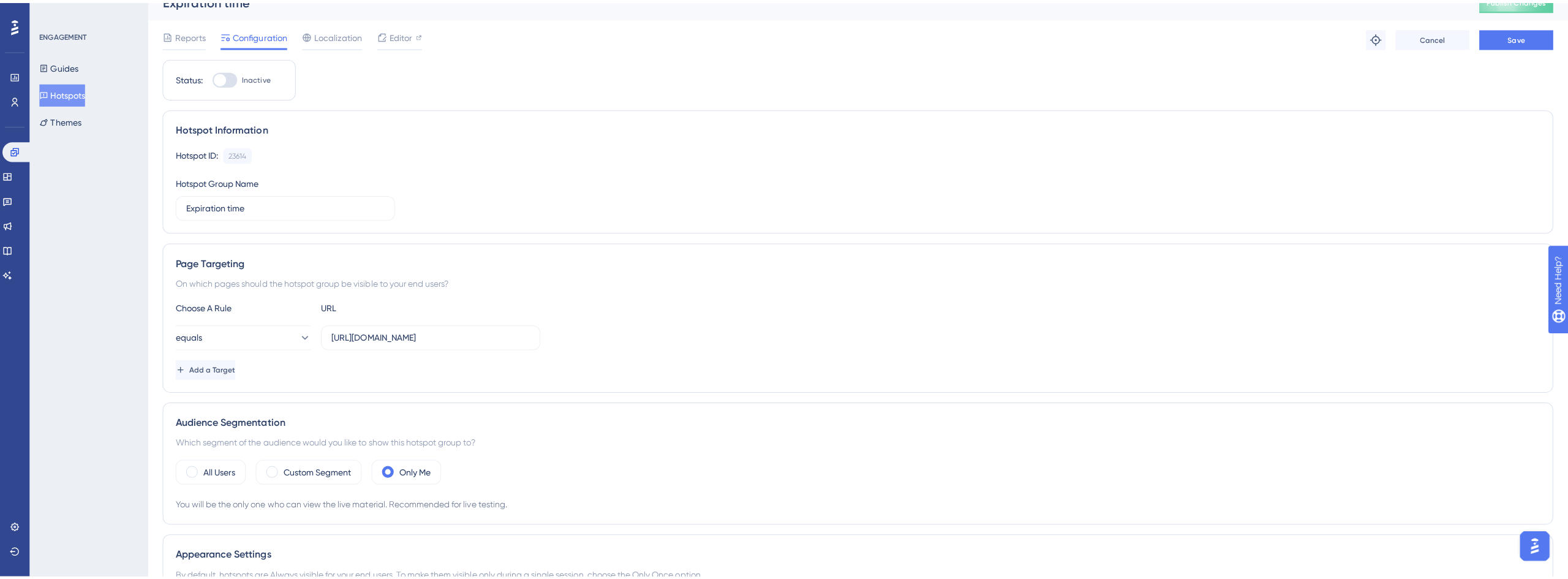
scroll to position [0, 0]
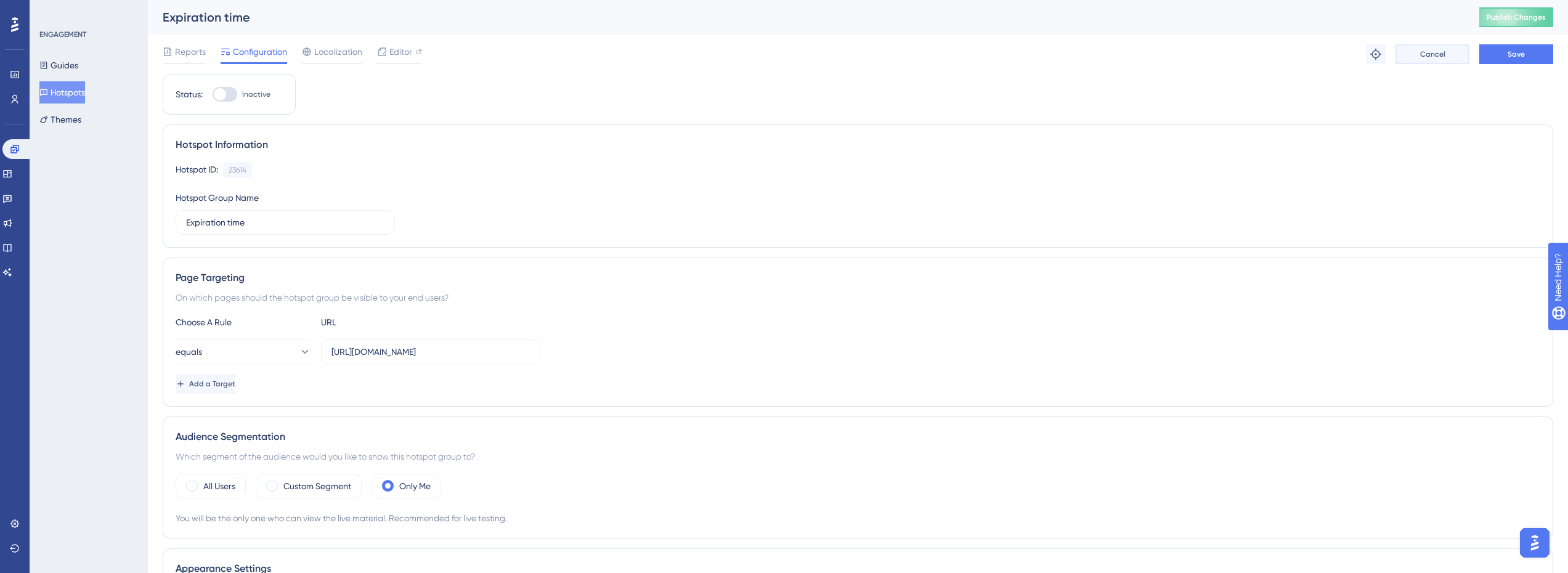
click at [1428, 51] on span "Cancel" at bounding box center [1432, 54] width 25 height 10
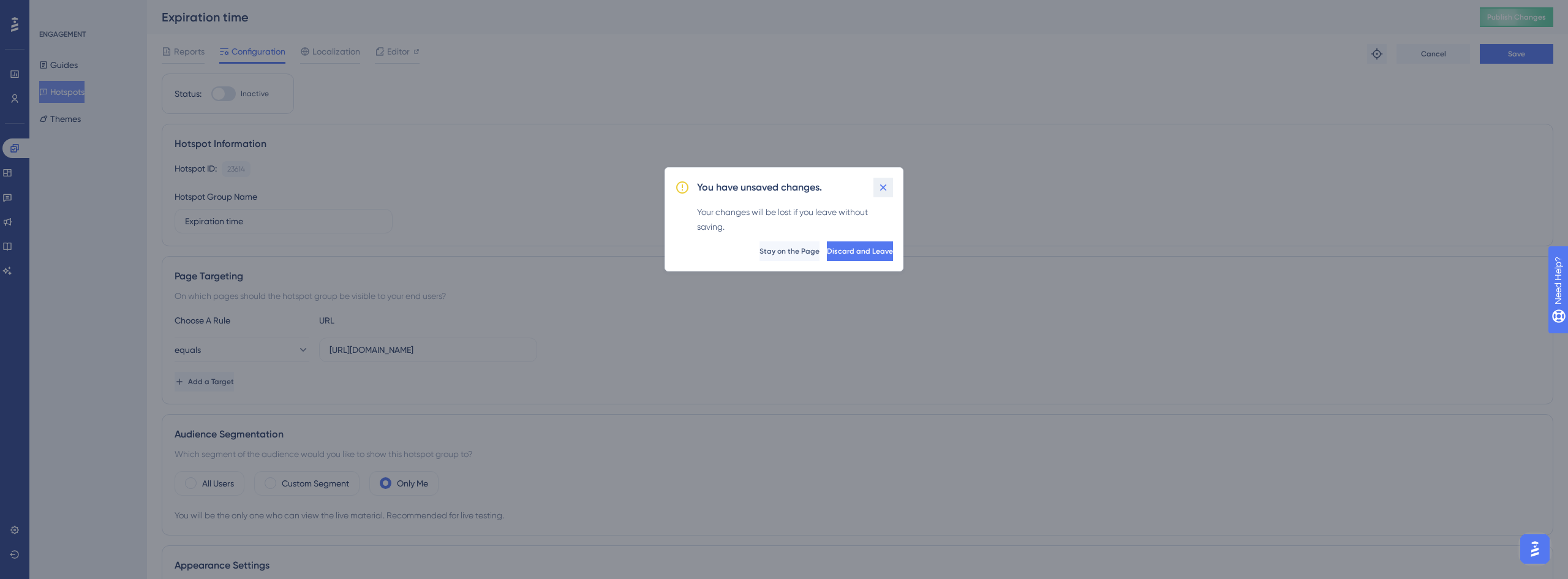
click at [886, 184] on icon at bounding box center [883, 187] width 12 height 12
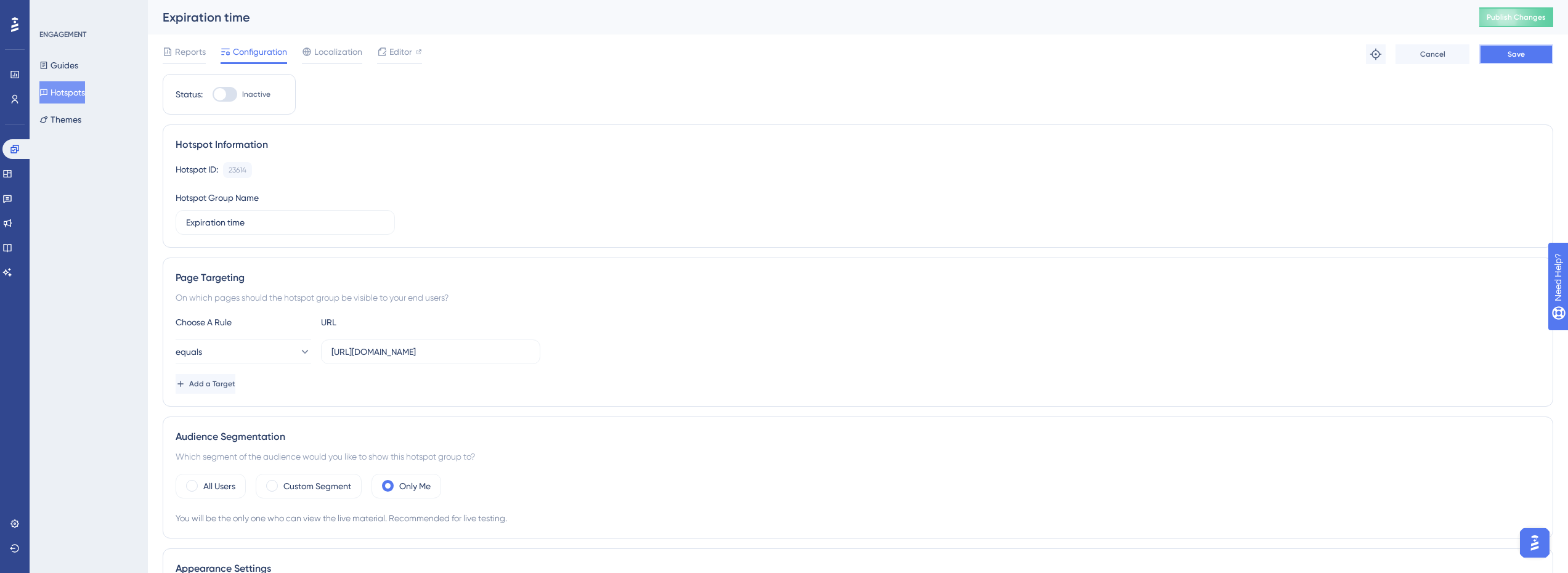
click at [1522, 59] on span "Save" at bounding box center [1516, 54] width 17 height 10
drag, startPoint x: 1523, startPoint y: 12, endPoint x: 1482, endPoint y: 68, distance: 69.4
click at [1523, 11] on button "Publish Changes" at bounding box center [1516, 17] width 74 height 20
click at [62, 96] on button "Hotspots" at bounding box center [62, 92] width 46 height 22
